Goal: Find specific page/section

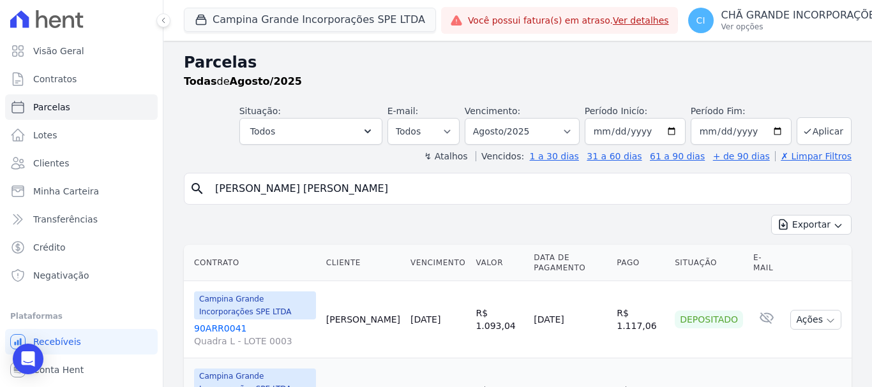
select select
click at [58, 100] on link "Parcelas" at bounding box center [81, 107] width 152 height 26
select select
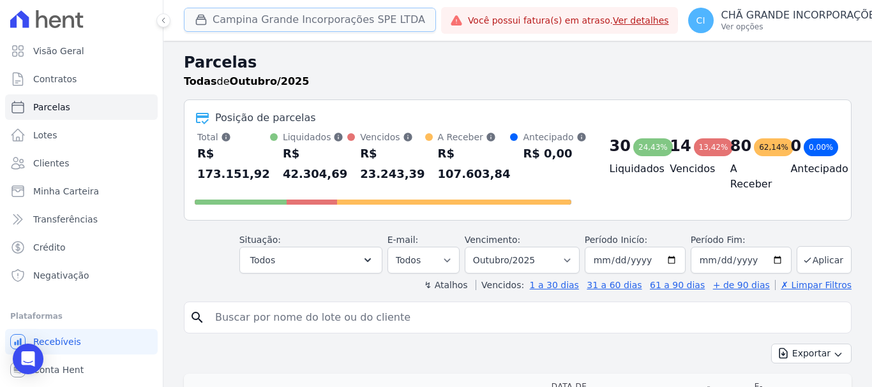
click at [279, 20] on button "Campina Grande Incorporações SPE LTDA" at bounding box center [310, 20] width 252 height 24
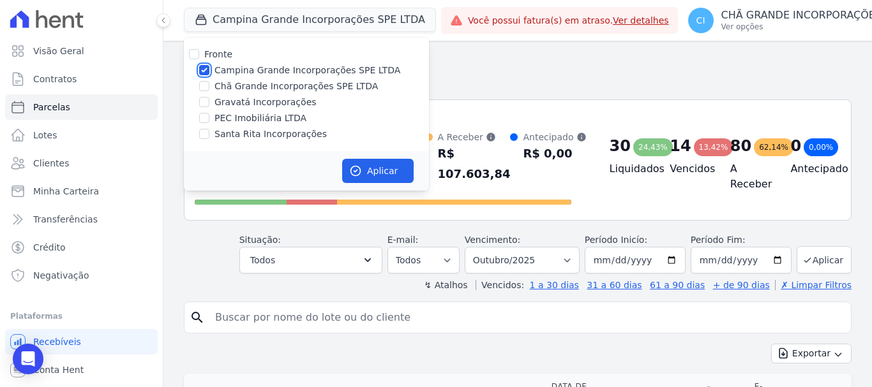
click at [203, 71] on input "Campina Grande Incorporações SPE LTDA" at bounding box center [204, 70] width 10 height 10
checkbox input "false"
click at [206, 89] on input "Chã Grande Incorporações SPE LTDA" at bounding box center [204, 86] width 10 height 10
checkbox input "true"
click at [398, 167] on button "Aplicar" at bounding box center [377, 171] width 71 height 24
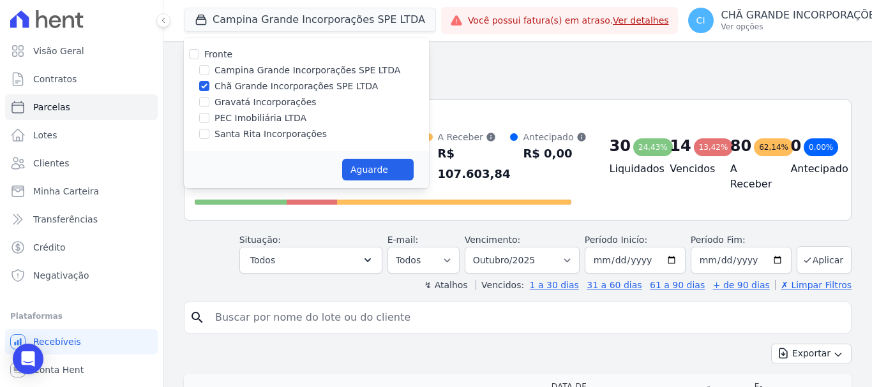
select select
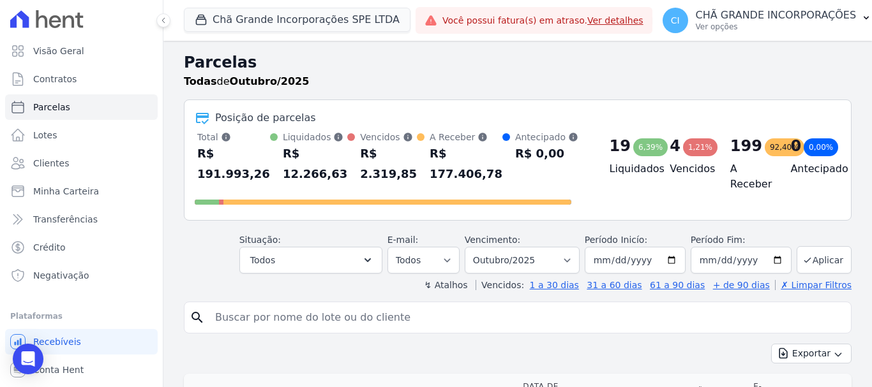
click at [474, 325] on input "search" at bounding box center [526, 318] width 638 height 26
type input "[PERSON_NAME]"
select select
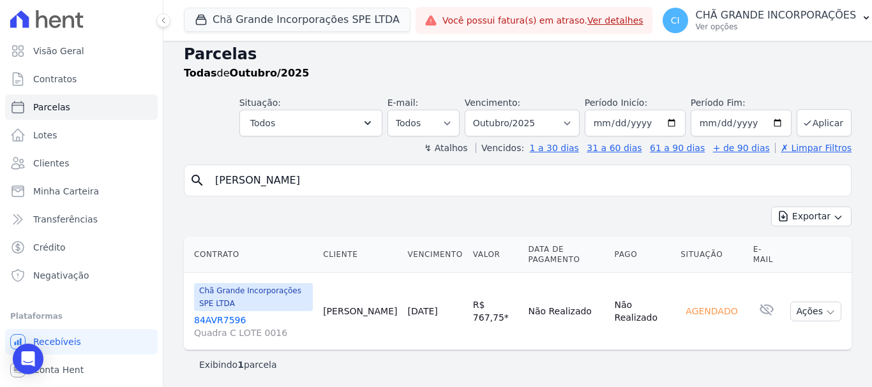
scroll to position [10, 0]
